Goal: Task Accomplishment & Management: Complete application form

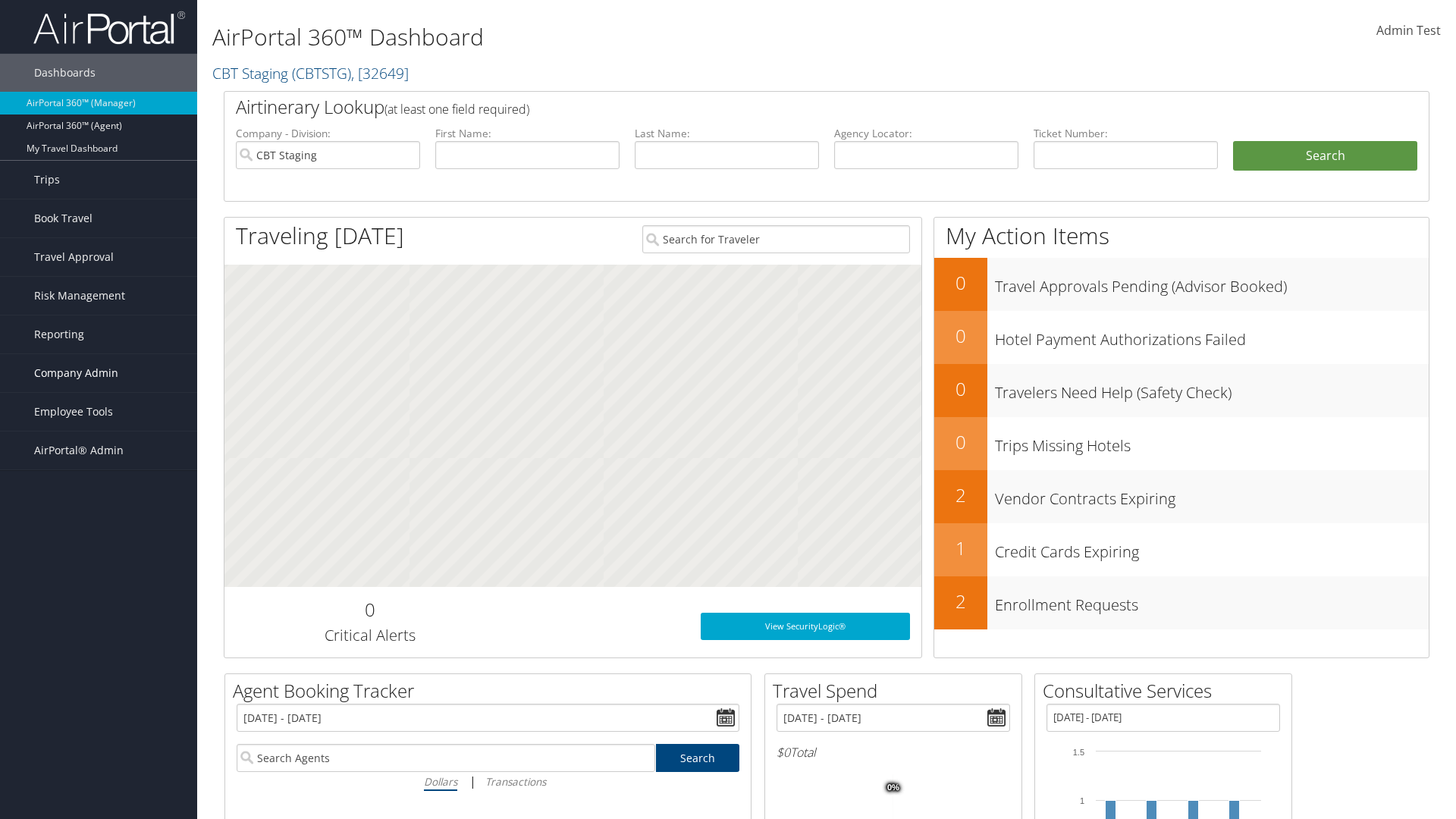
click at [98, 373] on span "Company Admin" at bounding box center [76, 373] width 84 height 38
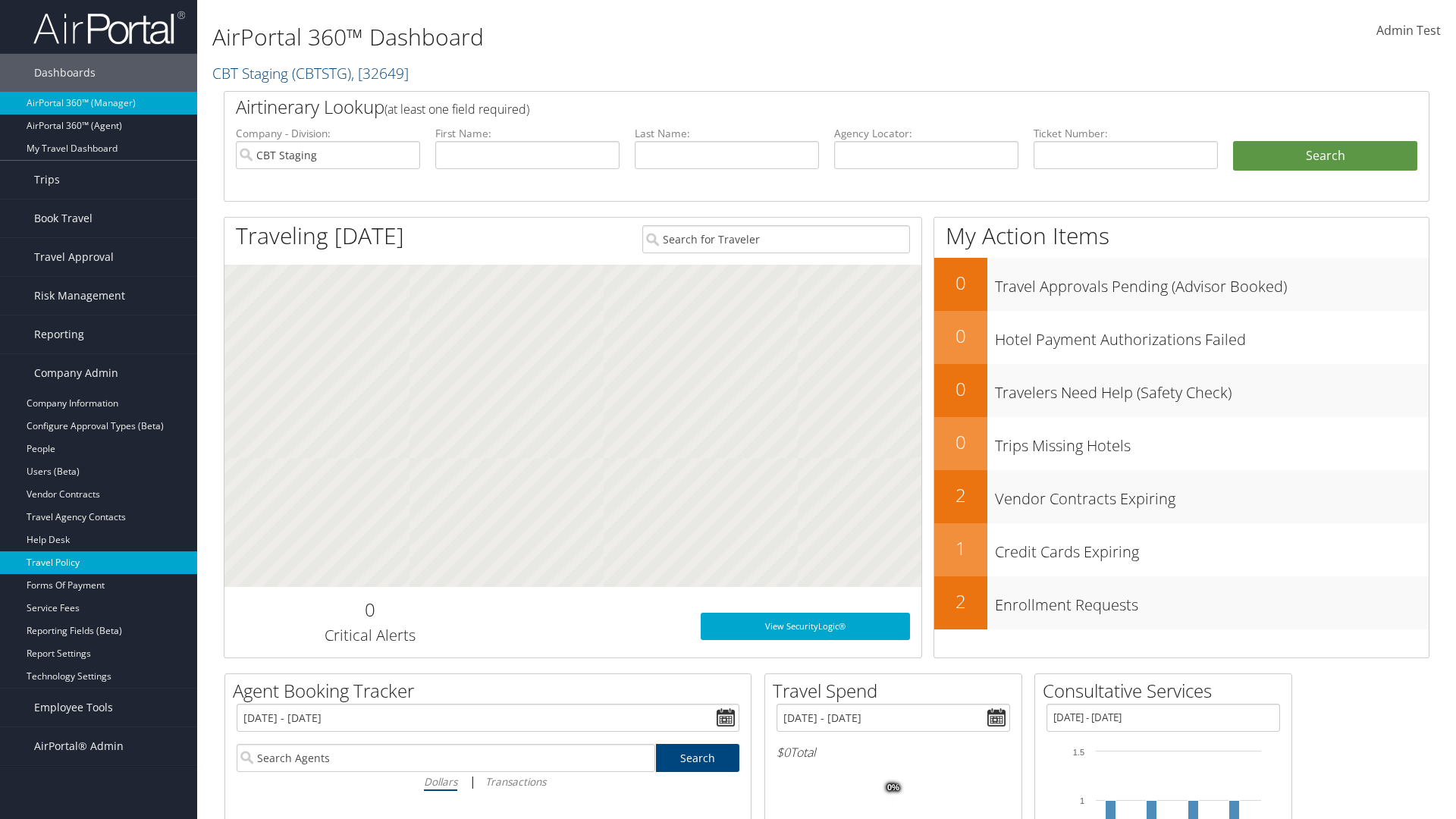
click at [98, 562] on link "Travel Policy" at bounding box center [98, 561] width 197 height 22
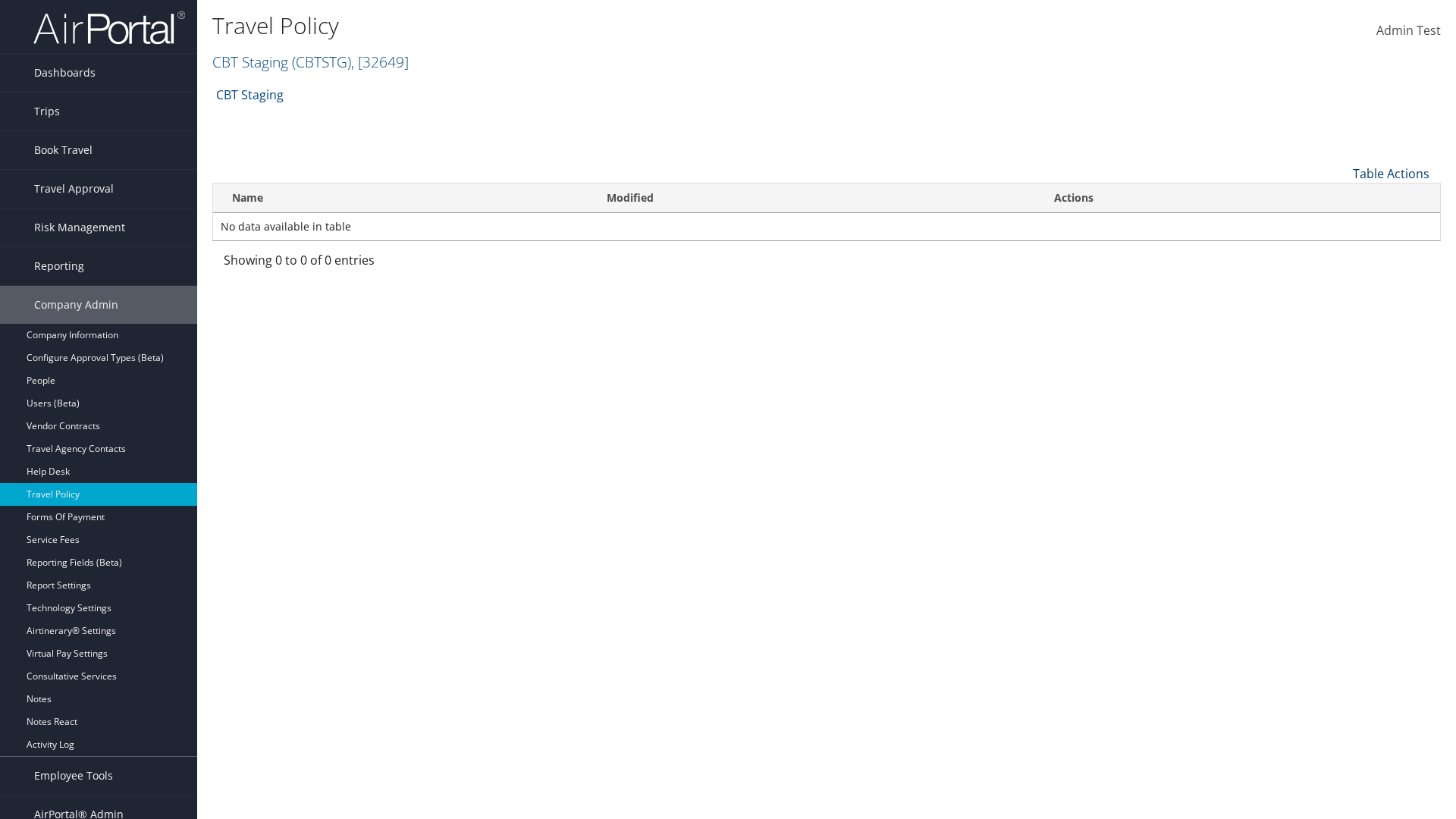
click at [1391, 173] on link "Table Actions" at bounding box center [1392, 173] width 77 height 17
click at [1340, 197] on link "Add New Policy" at bounding box center [1340, 197] width 199 height 26
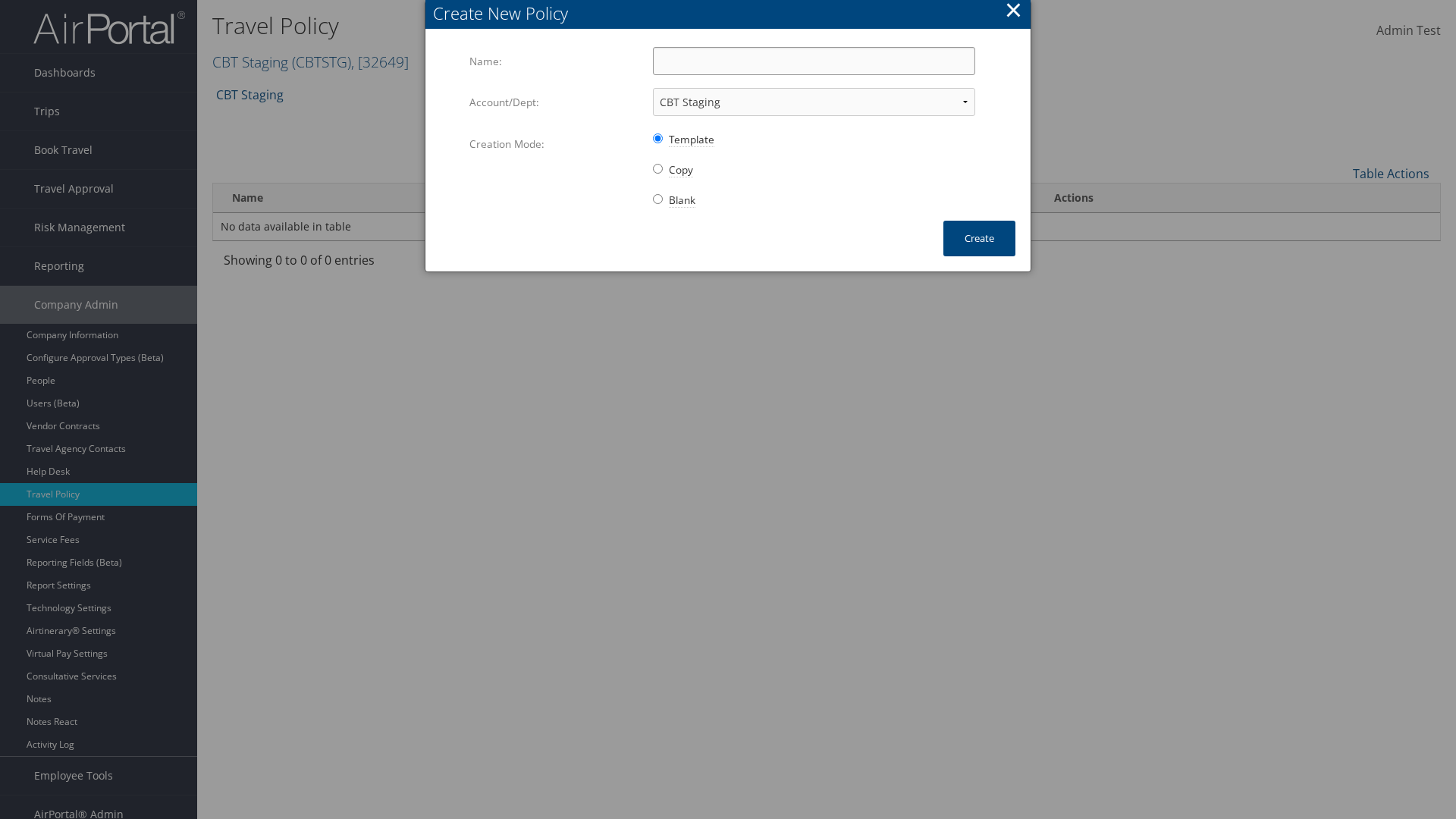
click at [814, 61] on input "Name:" at bounding box center [814, 61] width 322 height 28
type input "Auto Policy for 1479"
click at [979, 238] on button "Create" at bounding box center [979, 239] width 72 height 36
